Goal: Task Accomplishment & Management: Manage account settings

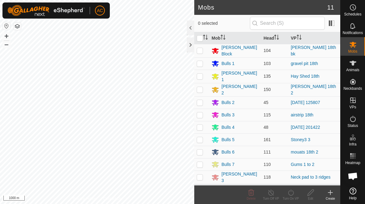
click at [191, 43] on div at bounding box center [190, 44] width 7 height 15
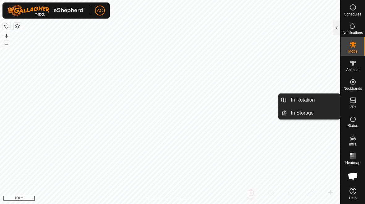
click at [253, 102] on link "In Rotation" at bounding box center [313, 100] width 53 height 12
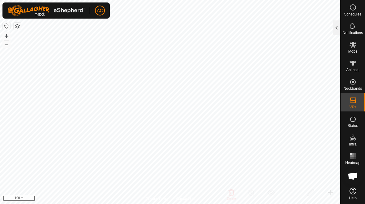
click at [253, 28] on div at bounding box center [335, 27] width 7 height 15
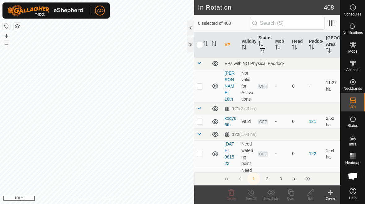
click at [253, 194] on icon at bounding box center [329, 191] width 7 height 7
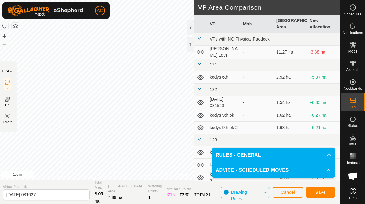
click at [253, 192] on button "Save" at bounding box center [320, 192] width 30 height 11
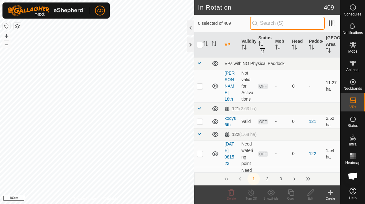
click at [253, 24] on input "text" at bounding box center [287, 23] width 75 height 13
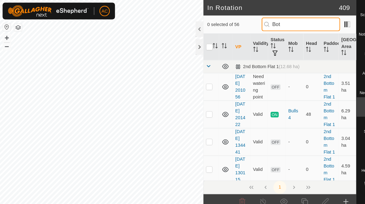
type input "Bot"
click at [199, 90] on td at bounding box center [201, 83] width 15 height 26
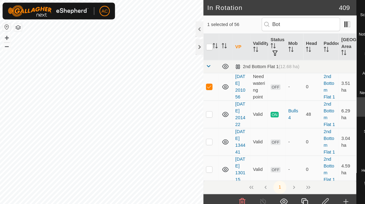
click at [198, 83] on p-checkbox at bounding box center [200, 82] width 6 height 5
checkbox input "false"
click at [200, 133] on p-checkbox at bounding box center [200, 135] width 6 height 5
checkbox input "true"
click at [202, 161] on p-checkbox at bounding box center [200, 161] width 6 height 5
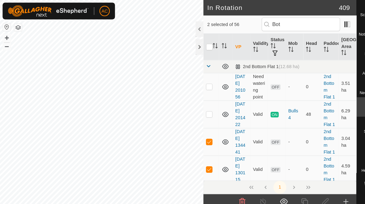
checkbox input "true"
click at [199, 135] on p-checkbox at bounding box center [200, 135] width 6 height 5
click at [201, 144] on td at bounding box center [201, 135] width 15 height 26
checkbox input "true"
click at [200, 106] on p-checkbox at bounding box center [200, 108] width 6 height 5
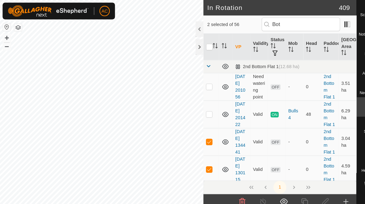
checkbox input "true"
click at [201, 138] on td at bounding box center [201, 135] width 15 height 26
checkbox input "false"
click at [200, 163] on p-checkbox at bounding box center [200, 161] width 6 height 5
checkbox input "false"
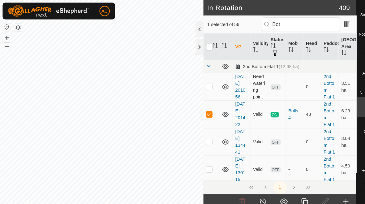
click at [197, 108] on p-checkbox at bounding box center [200, 108] width 6 height 5
click at [200, 98] on td at bounding box center [201, 109] width 15 height 26
checkbox input "true"
click at [198, 71] on td at bounding box center [201, 83] width 15 height 26
click at [201, 82] on p-checkbox at bounding box center [200, 82] width 6 height 5
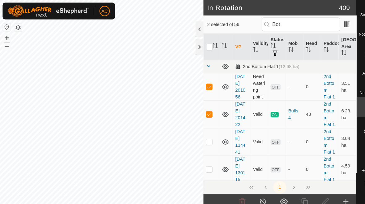
checkbox input "false"
click at [201, 111] on p-checkbox at bounding box center [200, 108] width 6 height 5
checkbox input "false"
click at [202, 125] on td at bounding box center [201, 135] width 15 height 26
checkbox input "true"
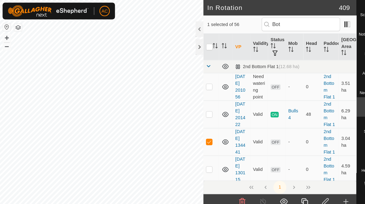
click at [201, 120] on td at bounding box center [201, 109] width 15 height 26
checkbox input "true"
click at [203, 163] on td at bounding box center [201, 161] width 15 height 26
checkbox input "true"
click at [200, 108] on p-checkbox at bounding box center [200, 108] width 6 height 5
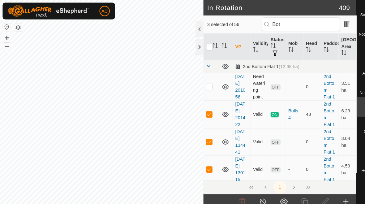
checkbox input "false"
click at [199, 136] on p-checkbox at bounding box center [200, 135] width 6 height 5
click at [198, 125] on td at bounding box center [201, 135] width 15 height 26
checkbox input "true"
click at [200, 109] on p-checkbox at bounding box center [200, 108] width 6 height 5
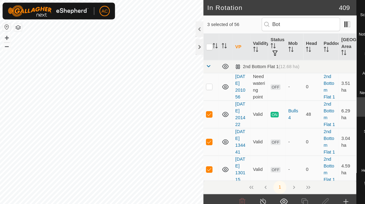
click at [201, 120] on td at bounding box center [201, 109] width 15 height 26
checkbox input "false"
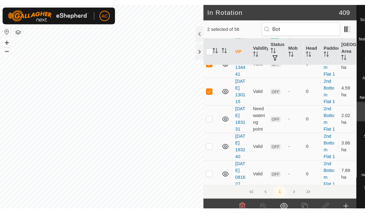
scroll to position [81, 0]
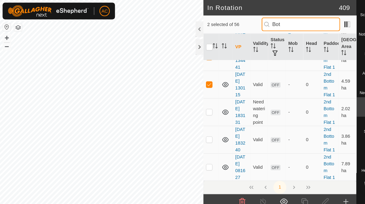
click at [253, 25] on input "Bot" at bounding box center [287, 23] width 75 height 13
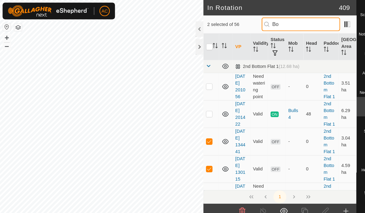
type input "B"
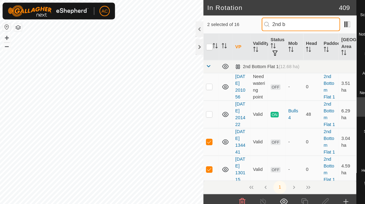
type input "2nd b"
click at [197, 112] on td at bounding box center [201, 109] width 15 height 26
checkbox input "true"
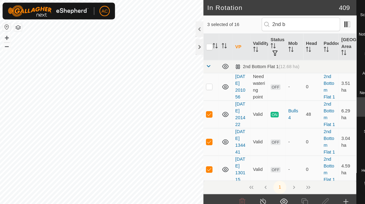
click at [200, 136] on p-checkbox at bounding box center [200, 135] width 6 height 5
checkbox input "false"
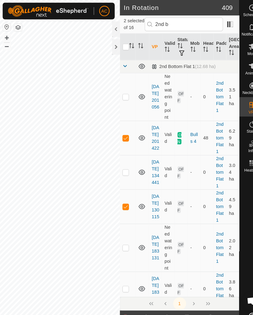
click at [119, 138] on td at bounding box center [122, 131] width 15 height 33
checkbox input "false"
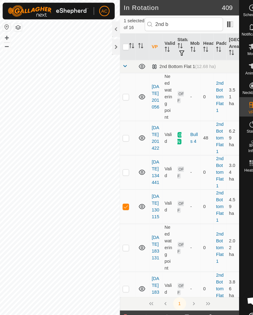
click at [121, 213] on td at bounding box center [122, 197] width 15 height 33
click at [121, 196] on td at bounding box center [122, 197] width 15 height 33
checkbox input "true"
click at [120, 181] on td at bounding box center [122, 164] width 15 height 33
checkbox input "true"
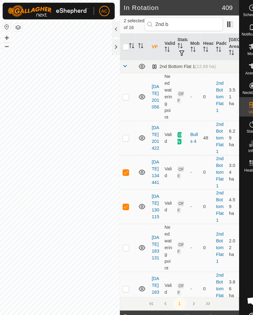
click at [120, 259] on td at bounding box center [122, 236] width 15 height 46
checkbox input "true"
click at [122, 87] on td at bounding box center [122, 93] width 15 height 46
checkbox input "true"
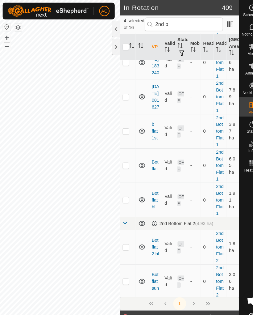
scroll to position [214, 0]
